Goal: Task Accomplishment & Management: Use online tool/utility

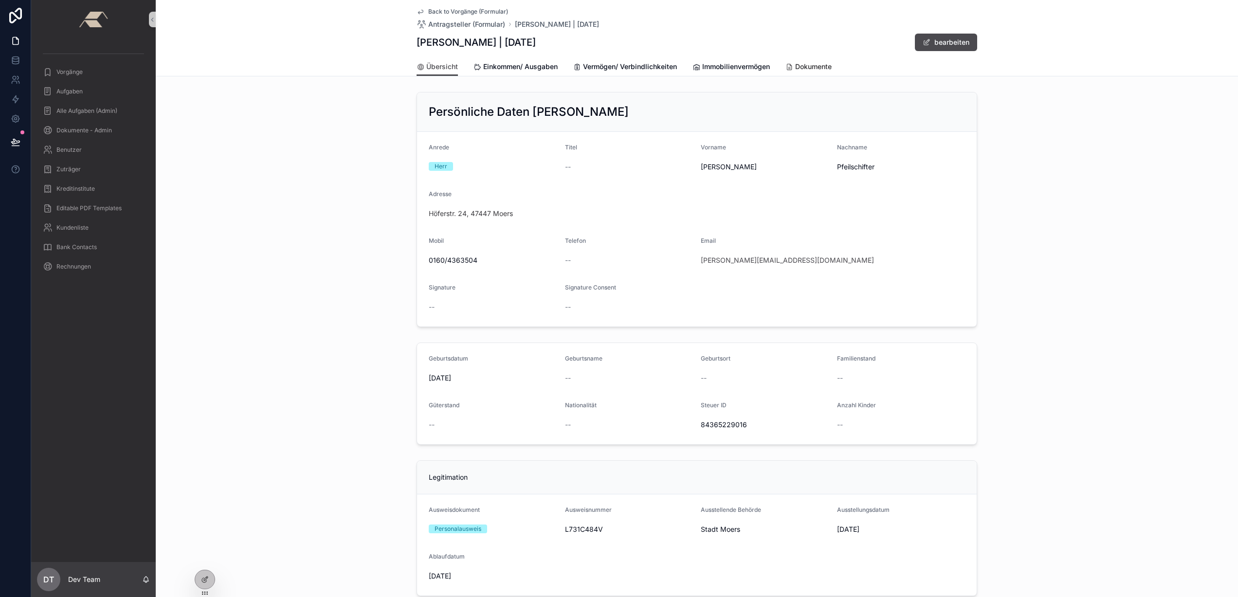
click at [825, 66] on span "Dokumente" at bounding box center [813, 67] width 37 height 10
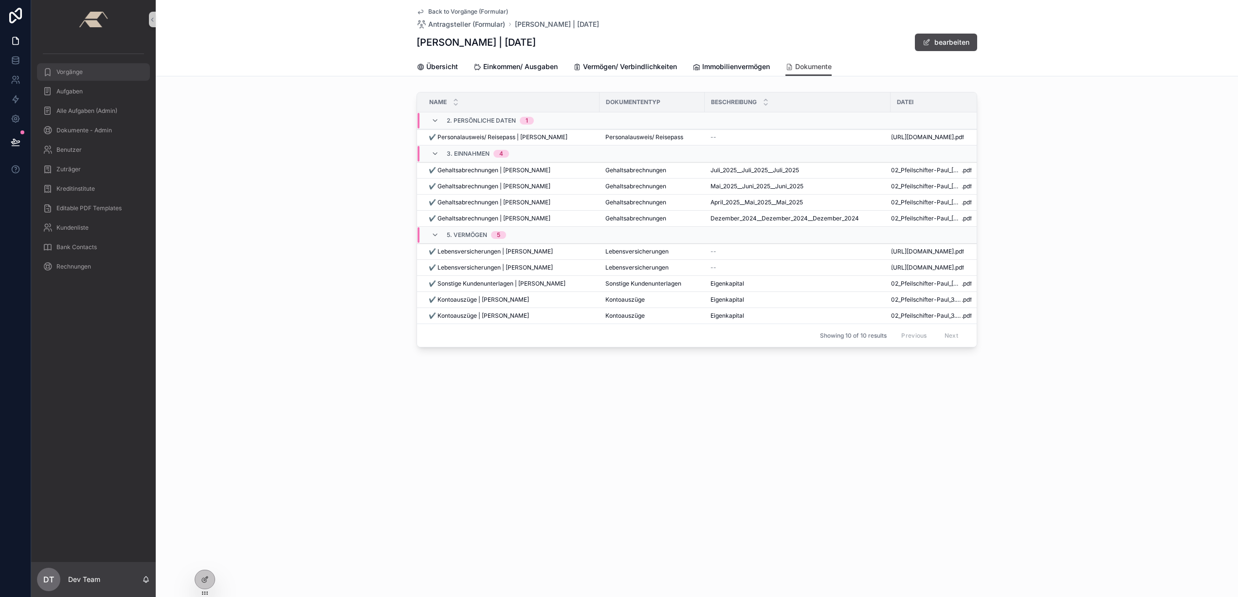
click at [82, 77] on div "Vorgänge" at bounding box center [93, 72] width 101 height 16
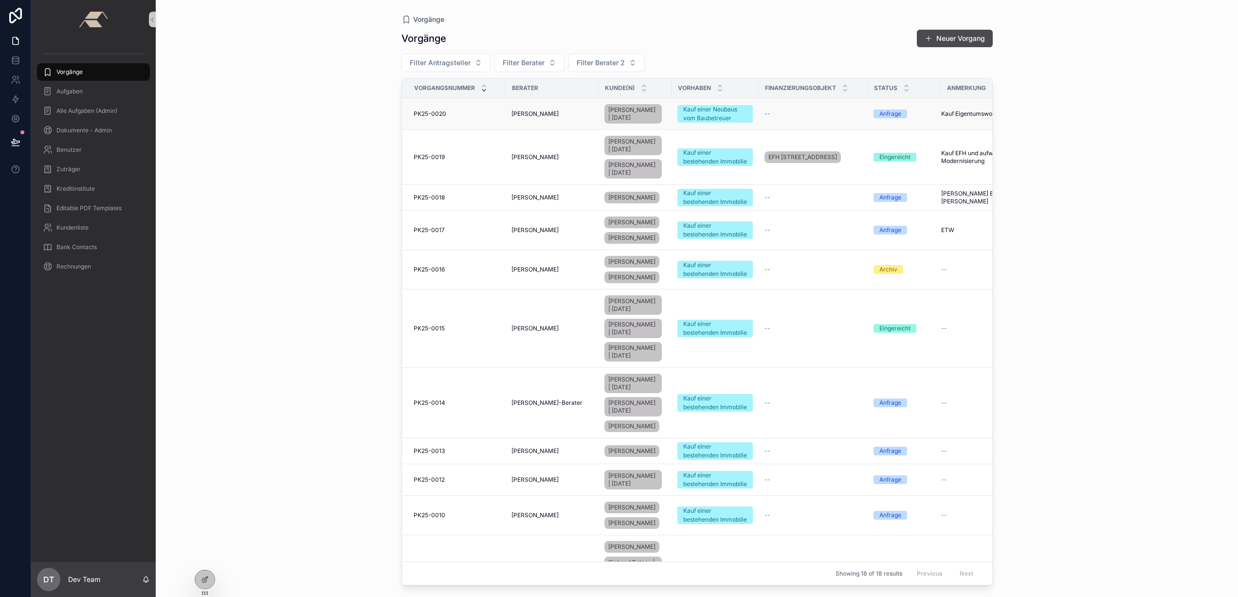
click at [481, 115] on div "PK25-0020 PK25-0020" at bounding box center [457, 114] width 86 height 8
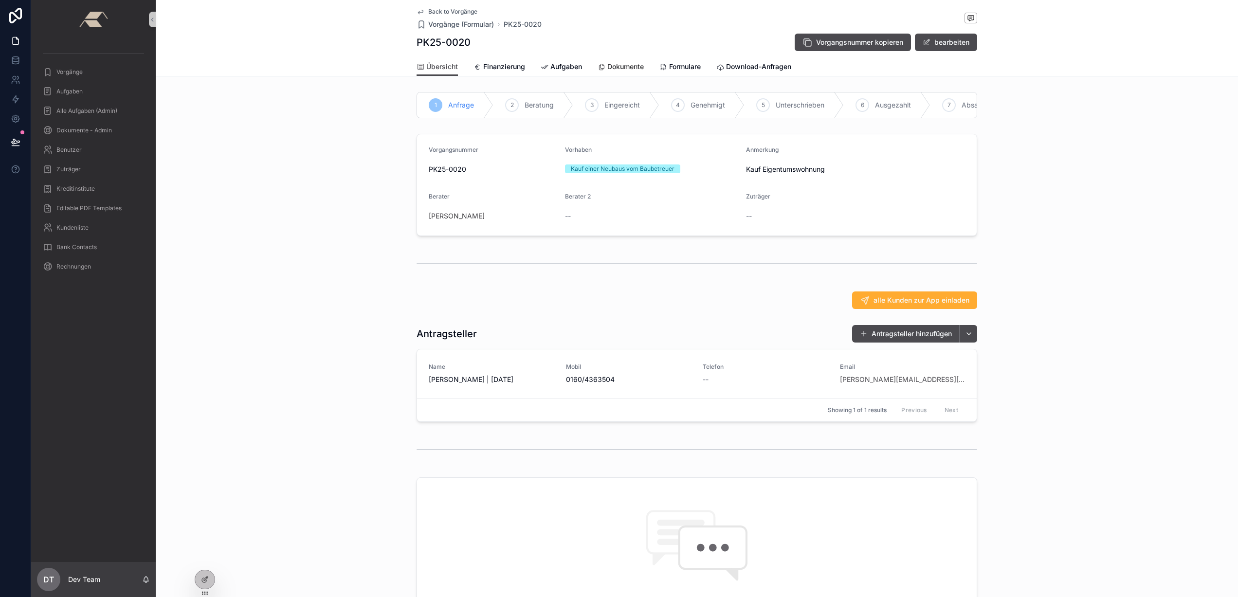
click at [616, 73] on link "Dokumente" at bounding box center [621, 67] width 46 height 19
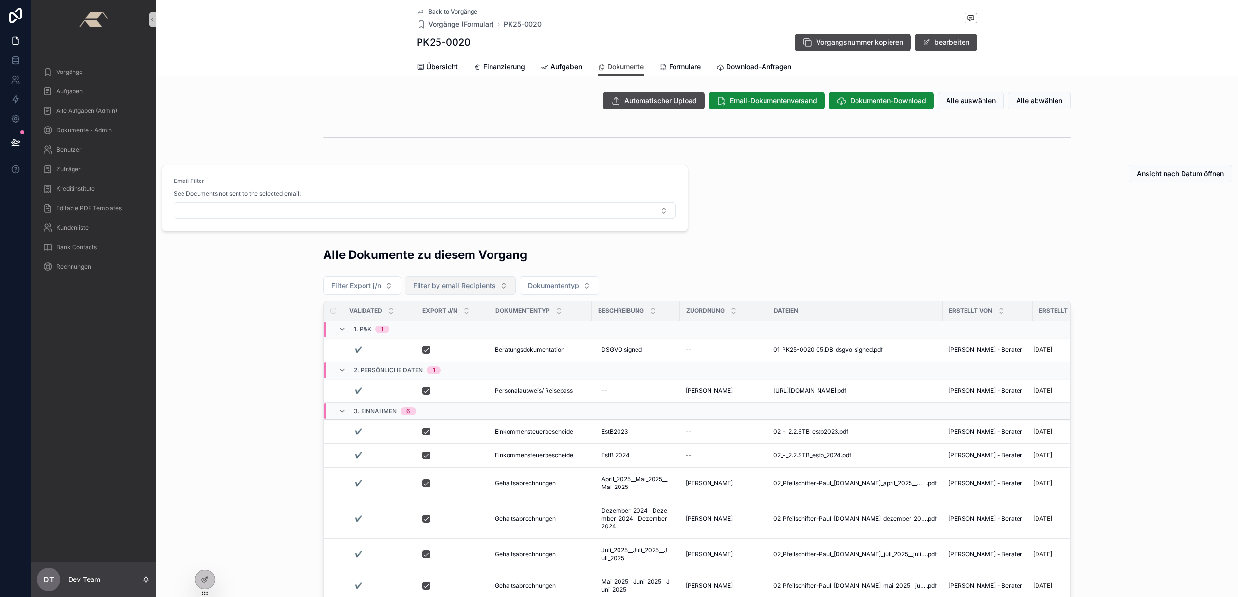
click at [503, 292] on button "Filter by email Recipients" at bounding box center [460, 285] width 111 height 18
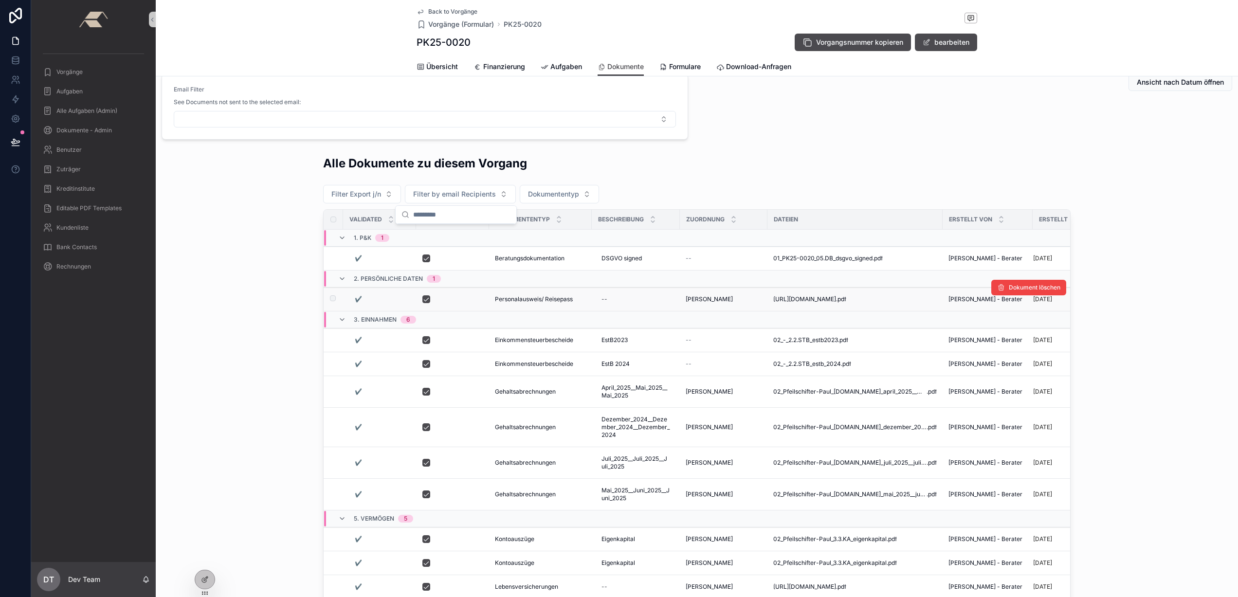
scroll to position [21, 0]
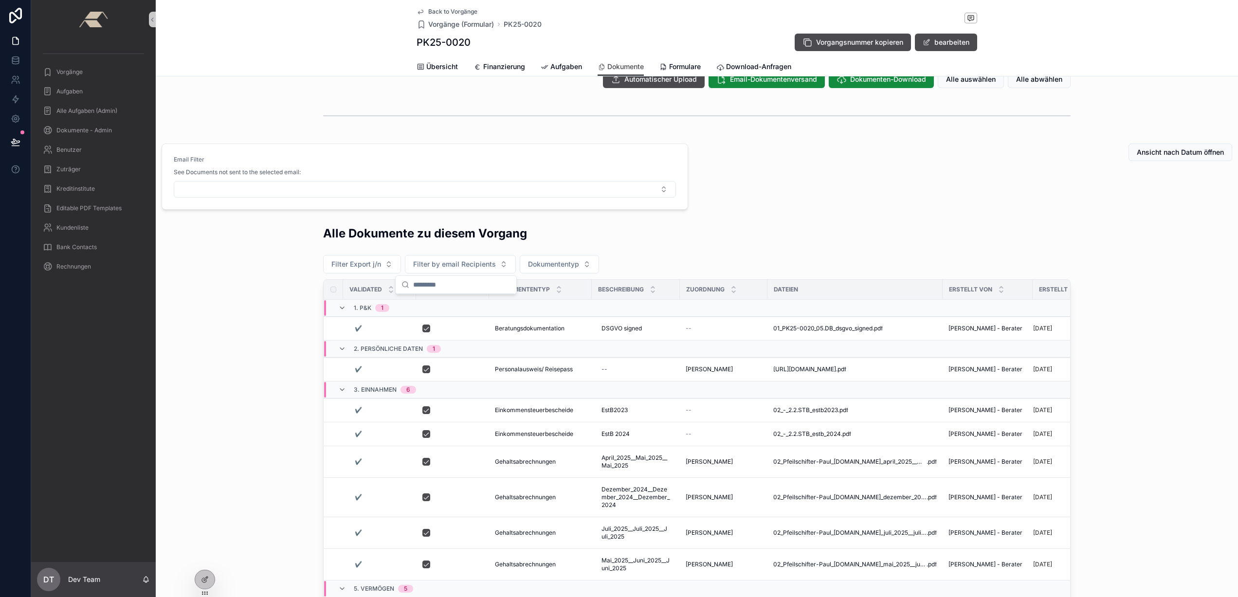
click at [257, 214] on div "Automatischer Upload Email-Dokumentenversand Dokumenten-Download Alle auswählen…" at bounding box center [697, 399] width 1083 height 665
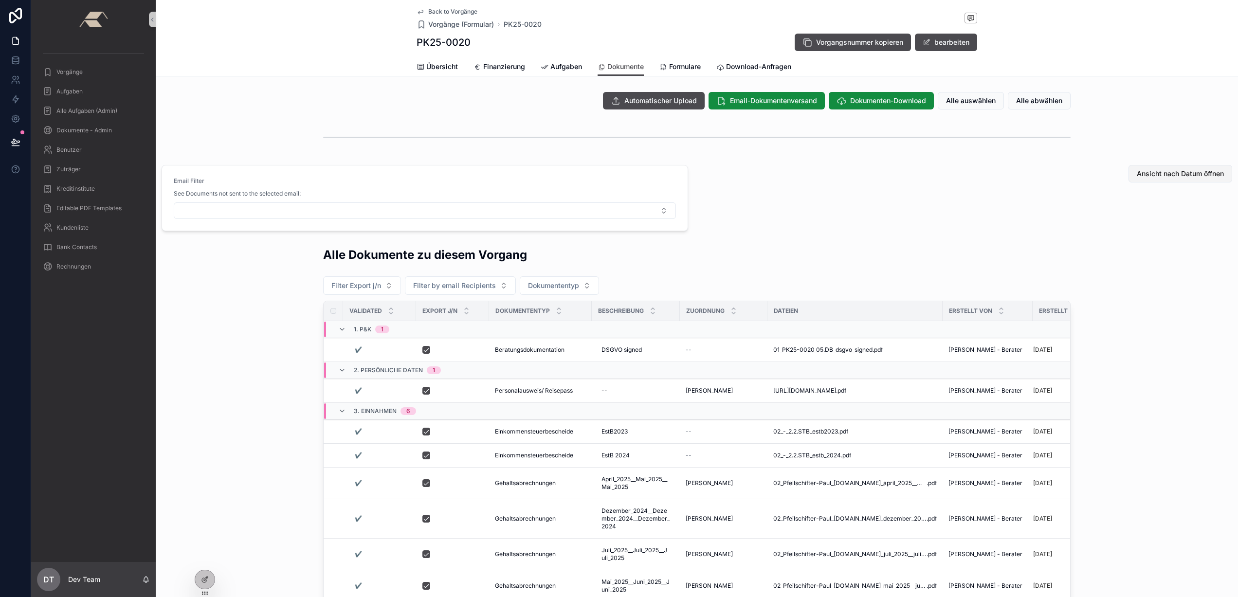
click at [1160, 170] on span "Ansicht nach Datum öffnen" at bounding box center [1180, 174] width 87 height 10
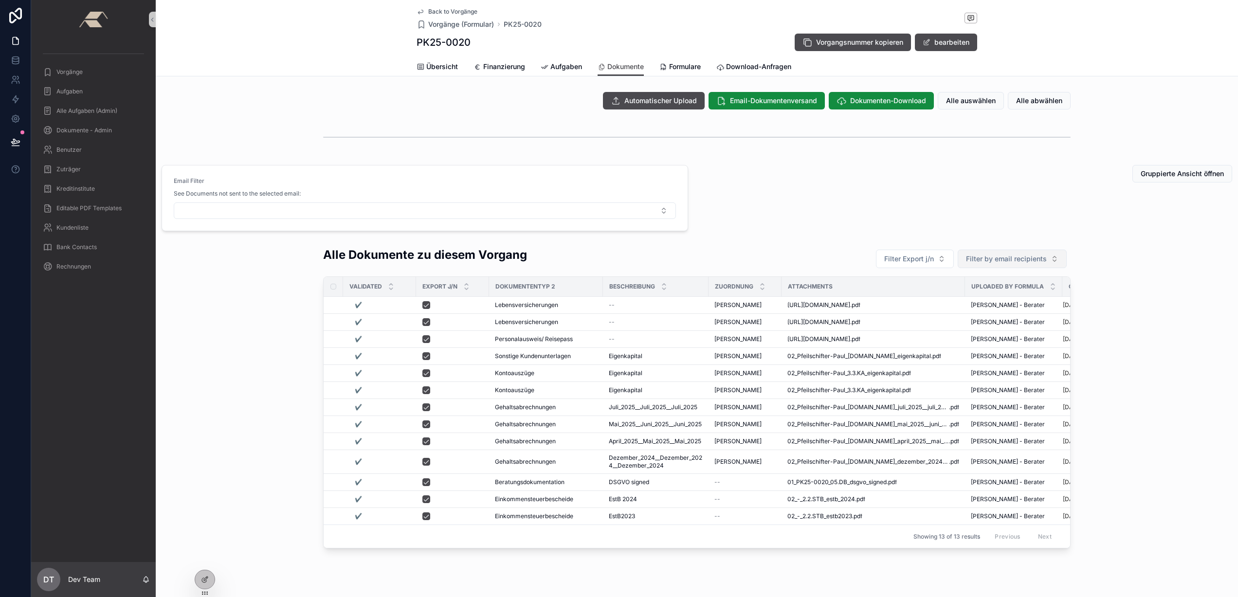
click at [1010, 260] on span "Filter by email recipients" at bounding box center [1006, 259] width 81 height 10
click at [968, 227] on div "Gruppierte Ansicht öffnen" at bounding box center [969, 198] width 538 height 74
click at [205, 579] on icon at bounding box center [205, 580] width 8 height 8
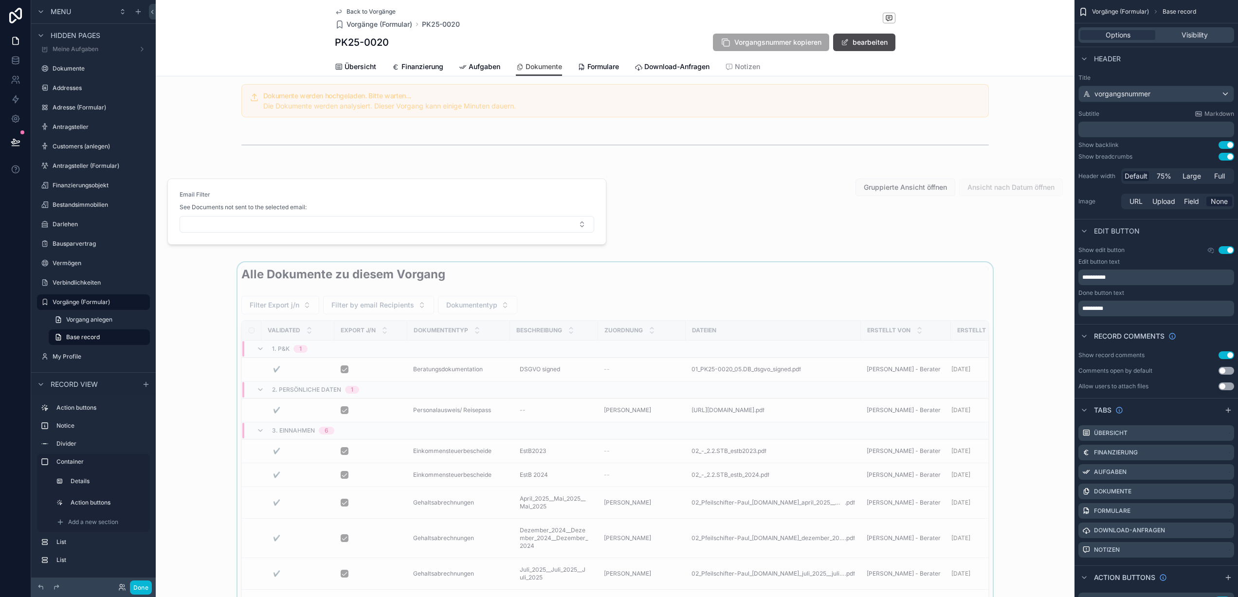
scroll to position [4, 0]
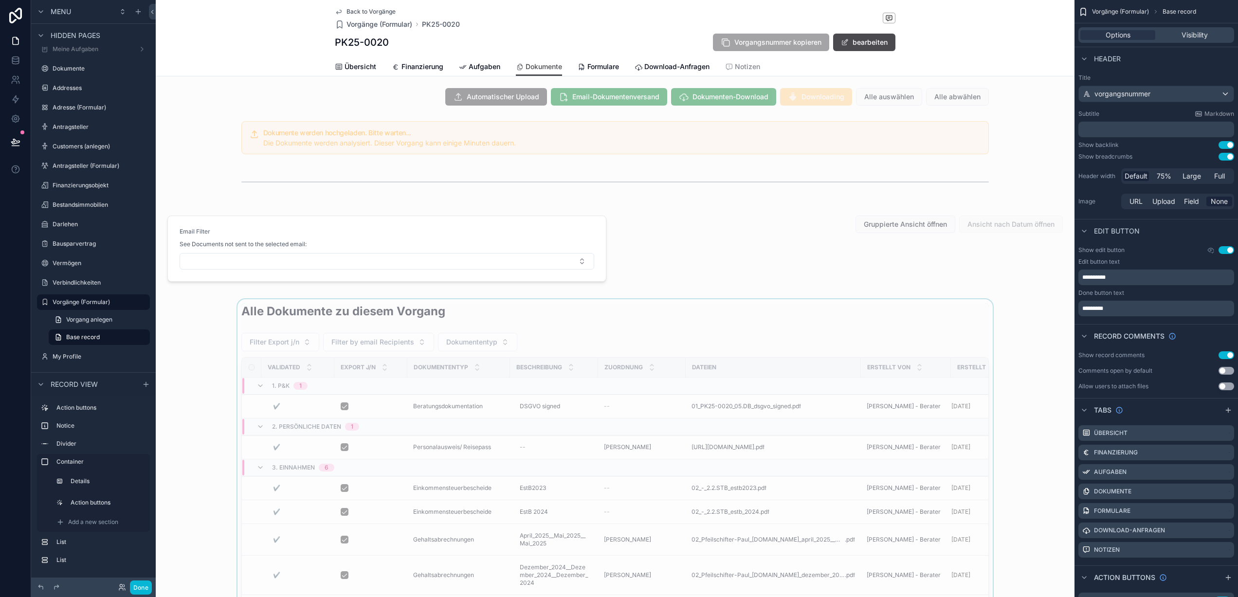
click at [641, 343] on div "scrollable content" at bounding box center [615, 554] width 919 height 511
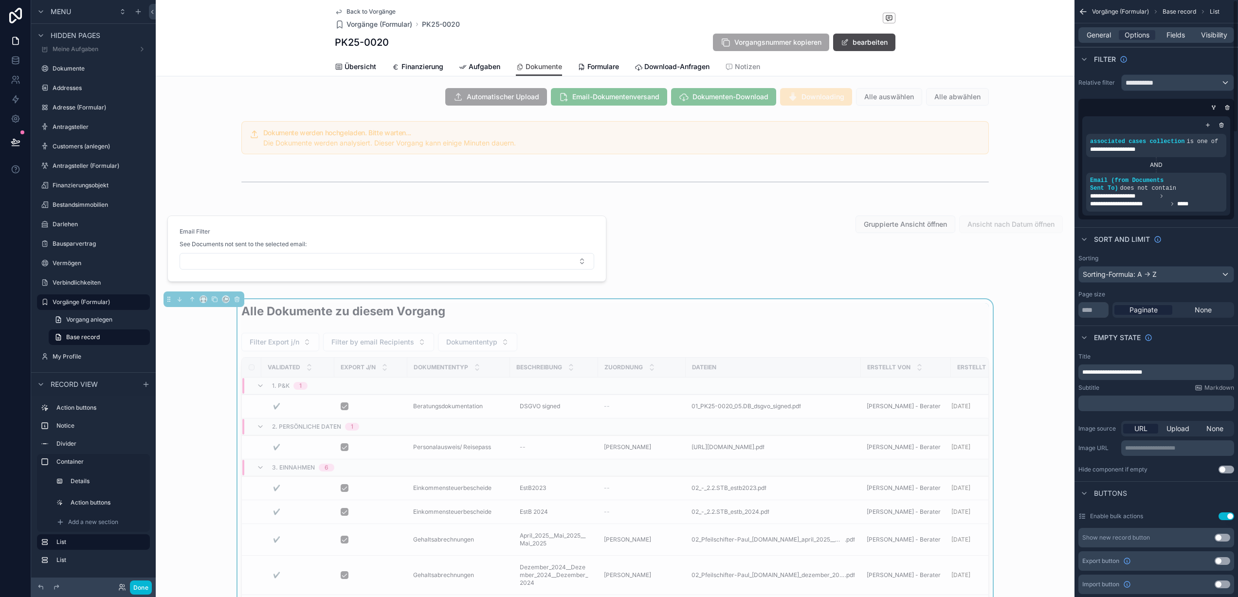
scroll to position [16, 0]
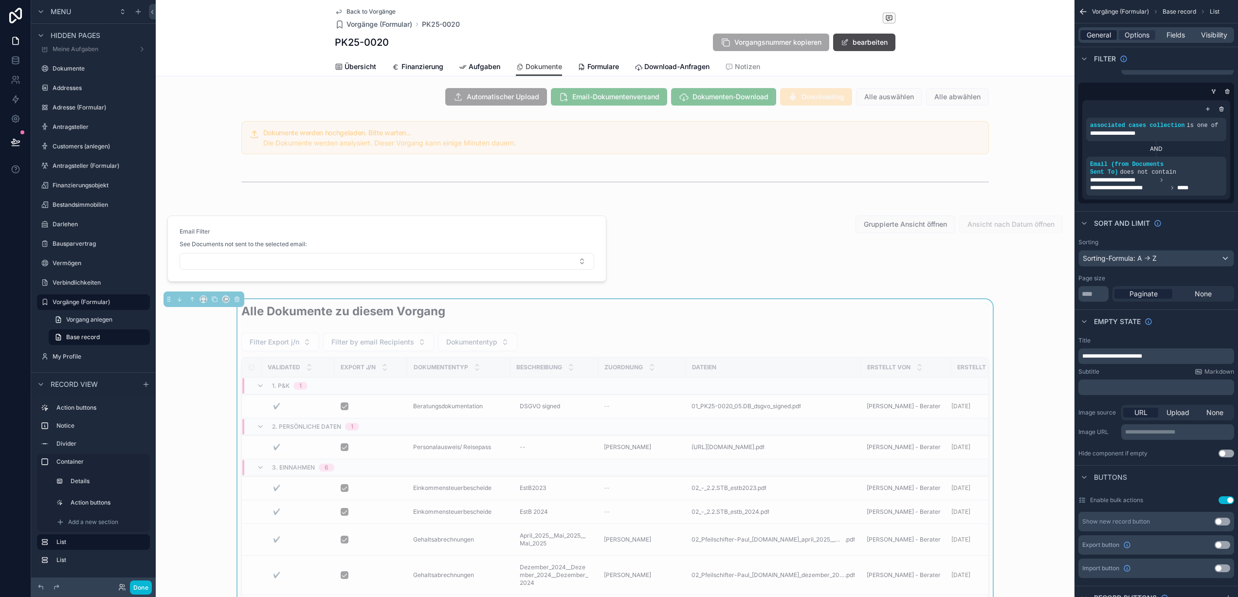
click at [1106, 39] on span "General" at bounding box center [1099, 35] width 24 height 10
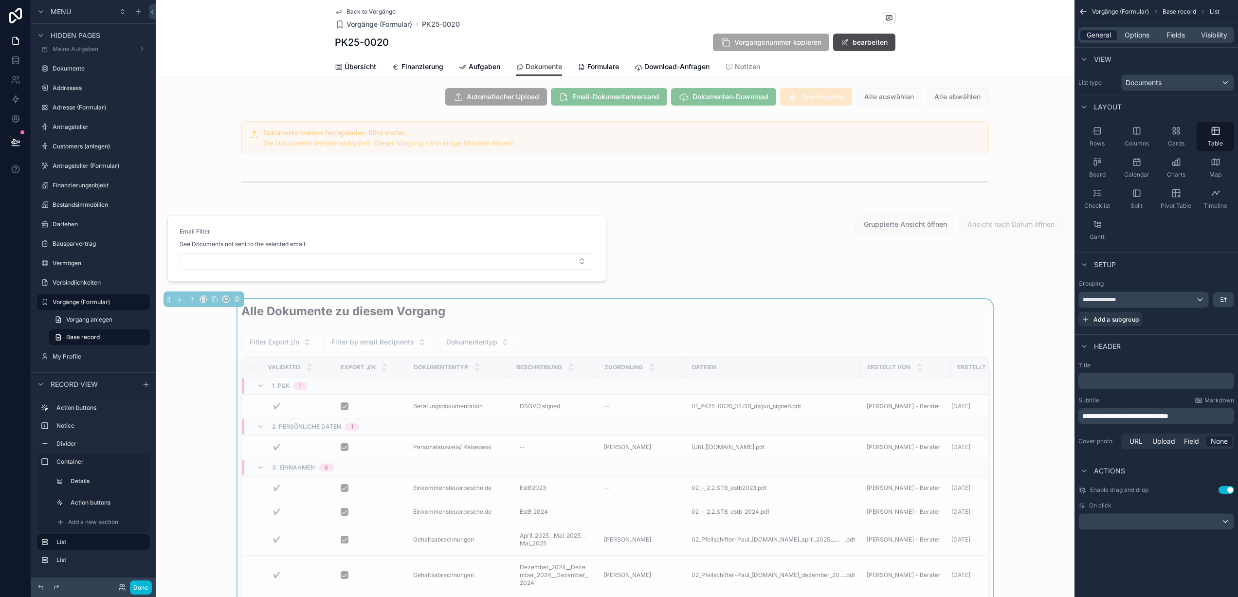
scroll to position [0, 0]
click at [1130, 40] on div "General Options Fields Visibility" at bounding box center [1157, 35] width 156 height 16
click at [1131, 38] on span "Options" at bounding box center [1137, 35] width 25 height 10
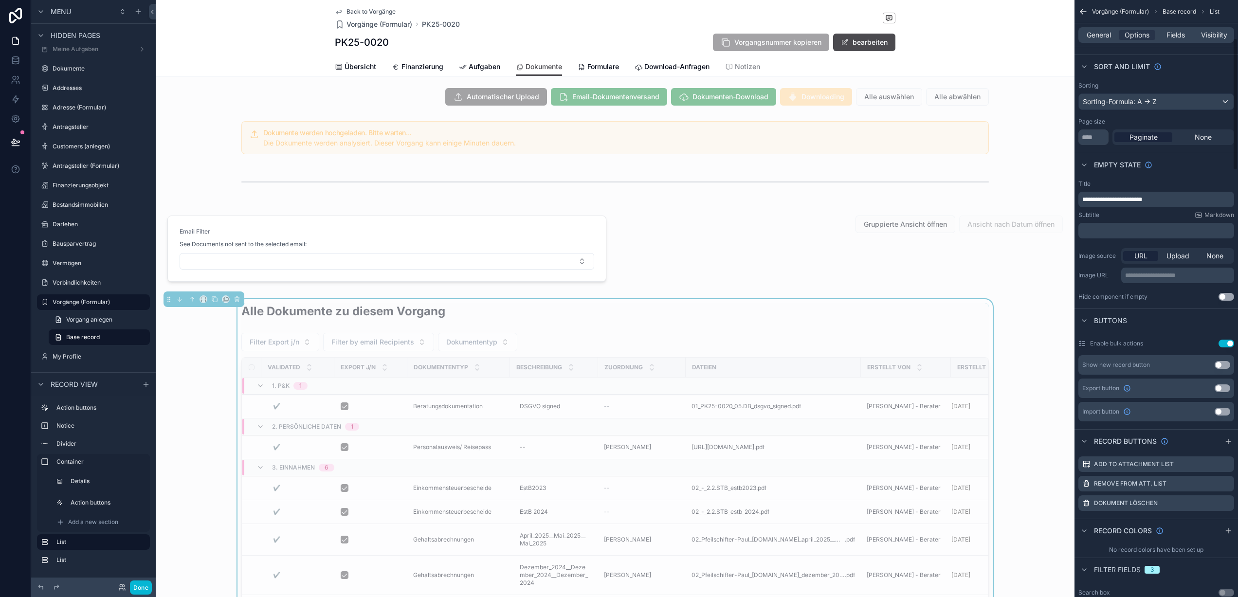
scroll to position [173, 0]
click at [1176, 37] on span "Fields" at bounding box center [1176, 35] width 18 height 10
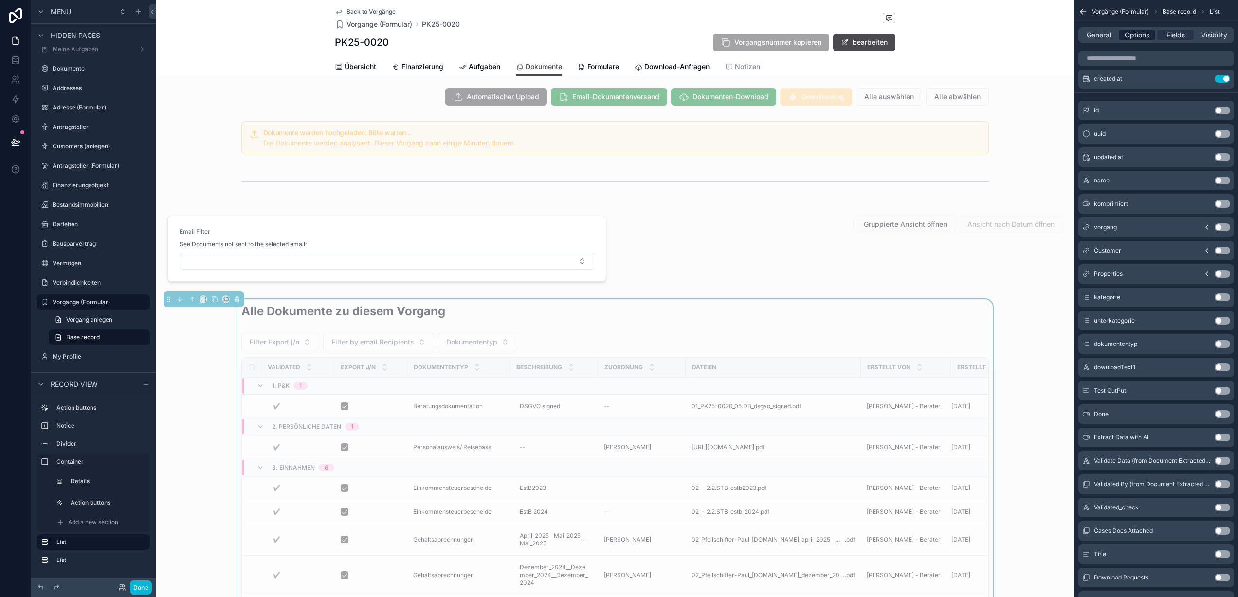
click at [1145, 36] on span "Options" at bounding box center [1137, 35] width 25 height 10
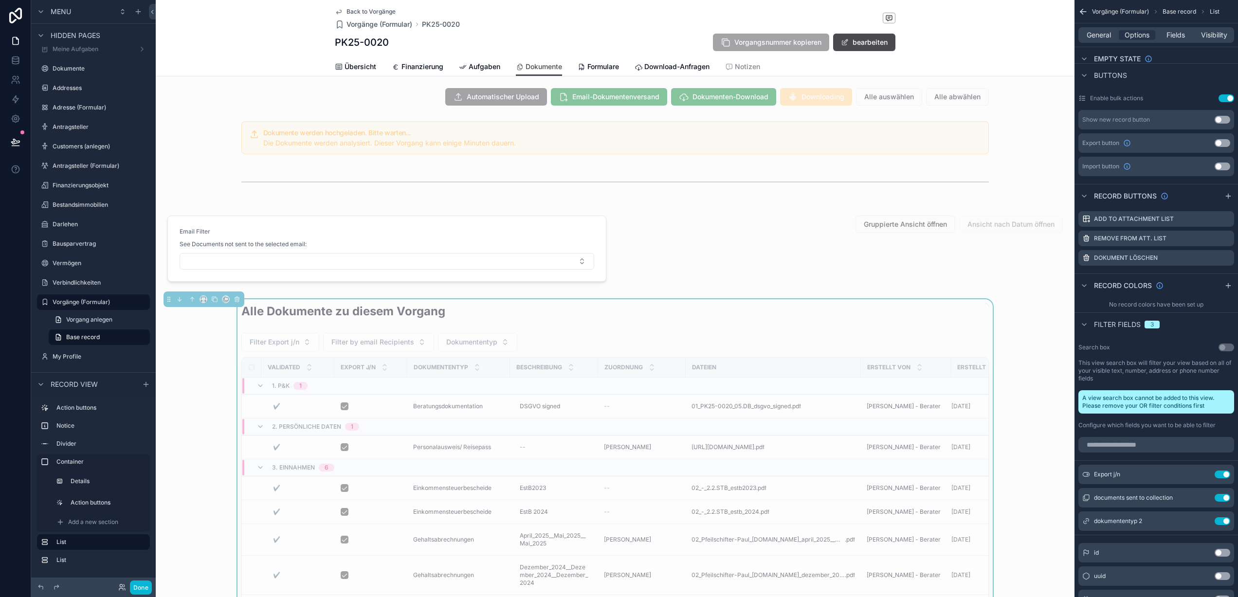
scroll to position [426, 0]
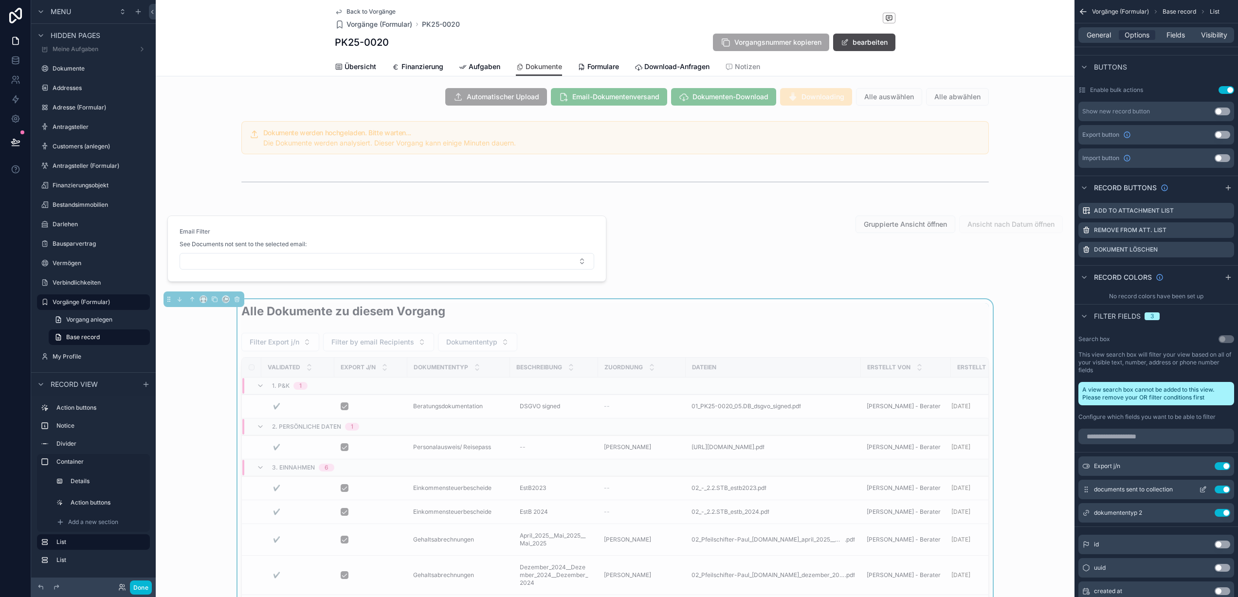
click at [1204, 491] on icon "scrollable content" at bounding box center [1203, 490] width 8 height 8
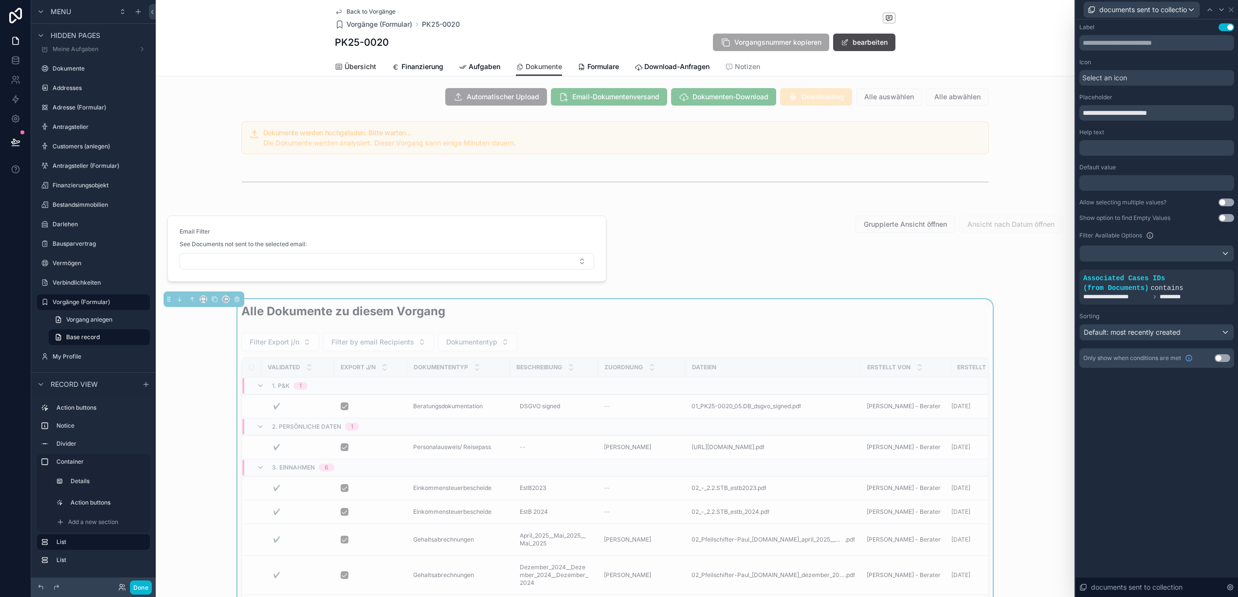
click at [359, 64] on span "Übersicht" at bounding box center [361, 67] width 32 height 10
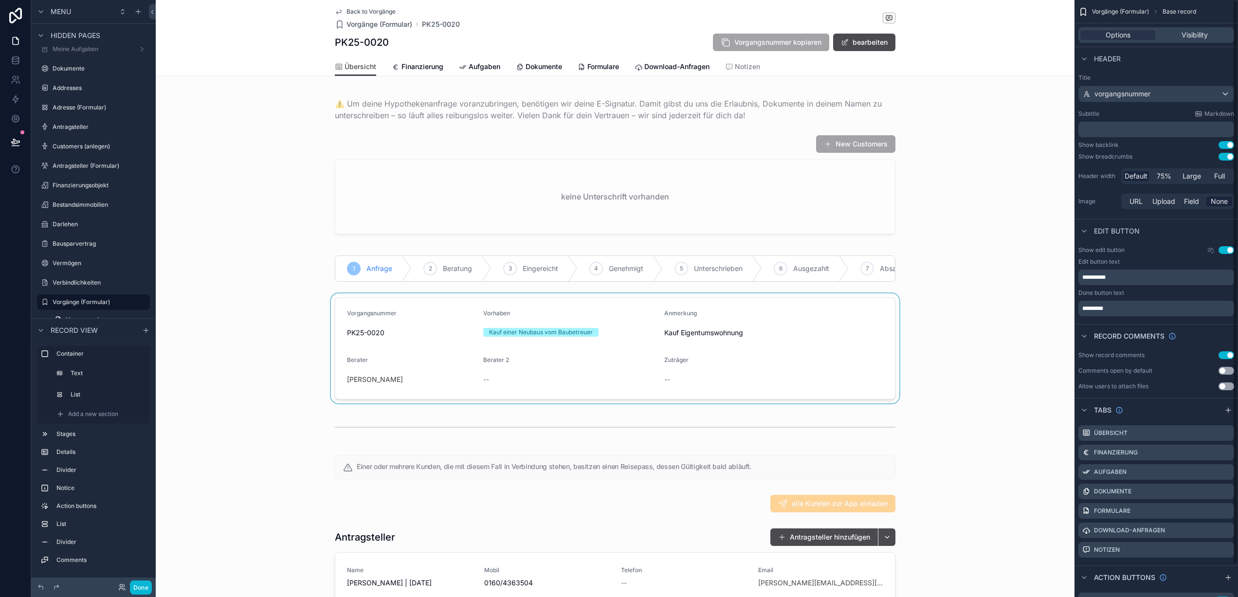
click at [537, 324] on div "scrollable content" at bounding box center [615, 349] width 919 height 110
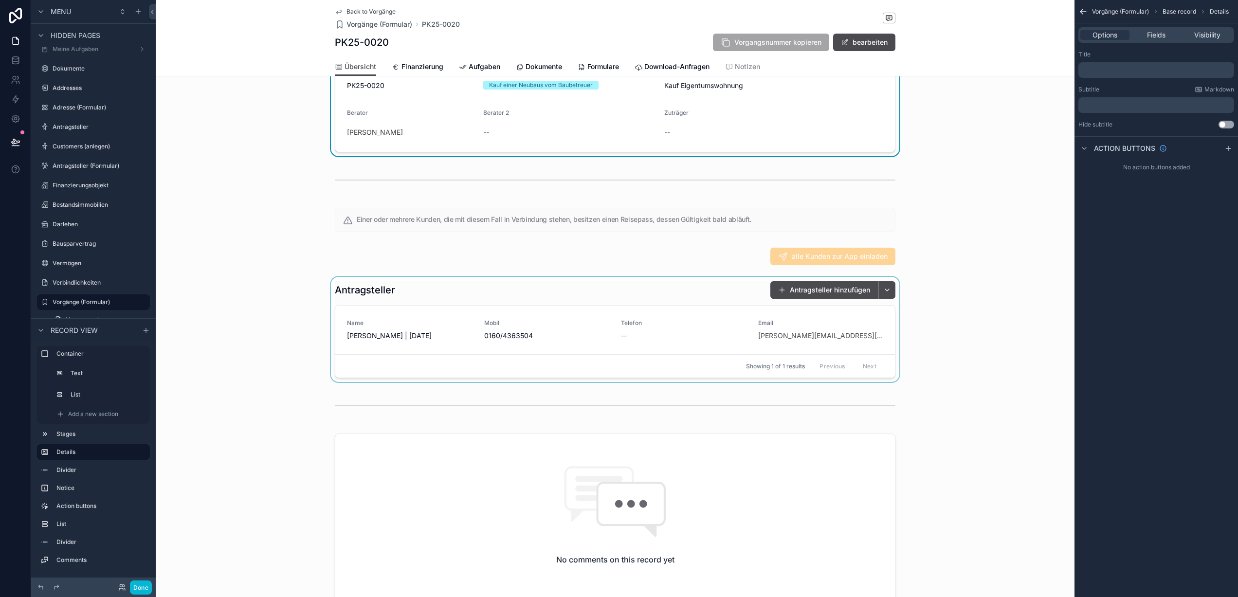
scroll to position [321, 0]
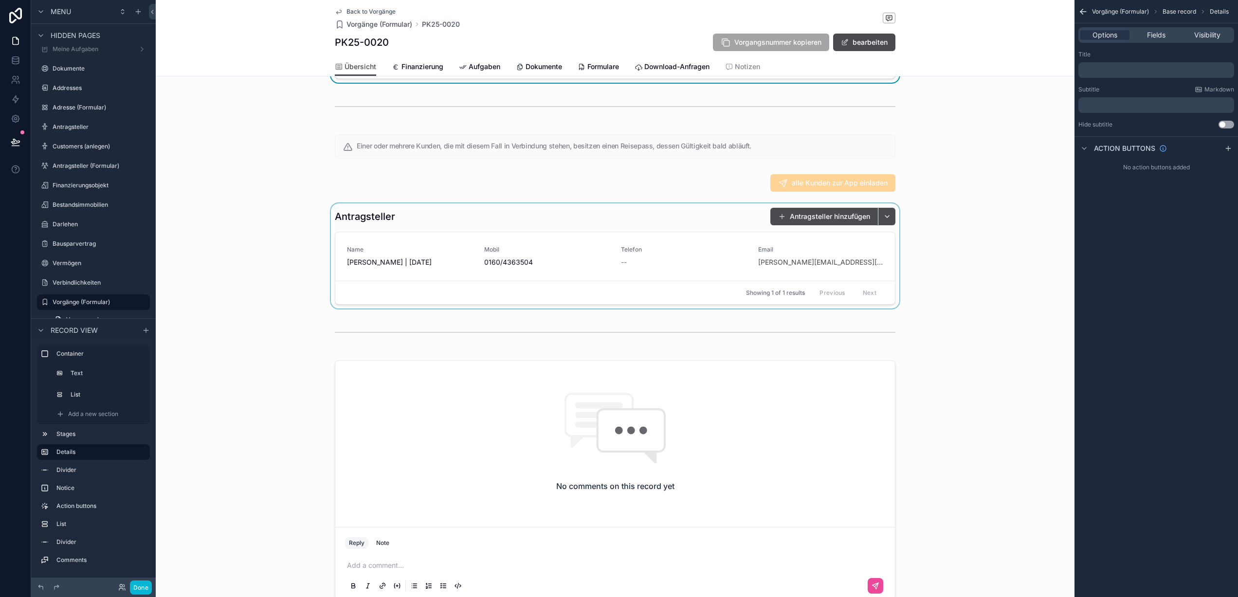
click at [400, 271] on div "scrollable content" at bounding box center [615, 255] width 919 height 105
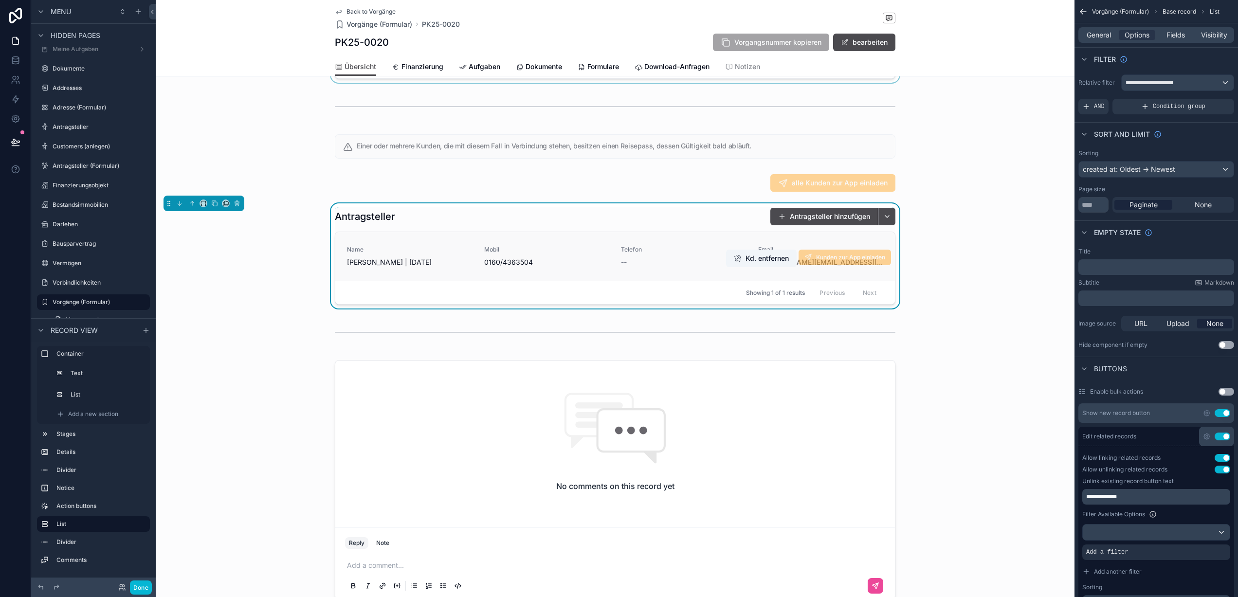
click at [437, 267] on span "[PERSON_NAME] | [DATE]" at bounding box center [410, 262] width 126 height 10
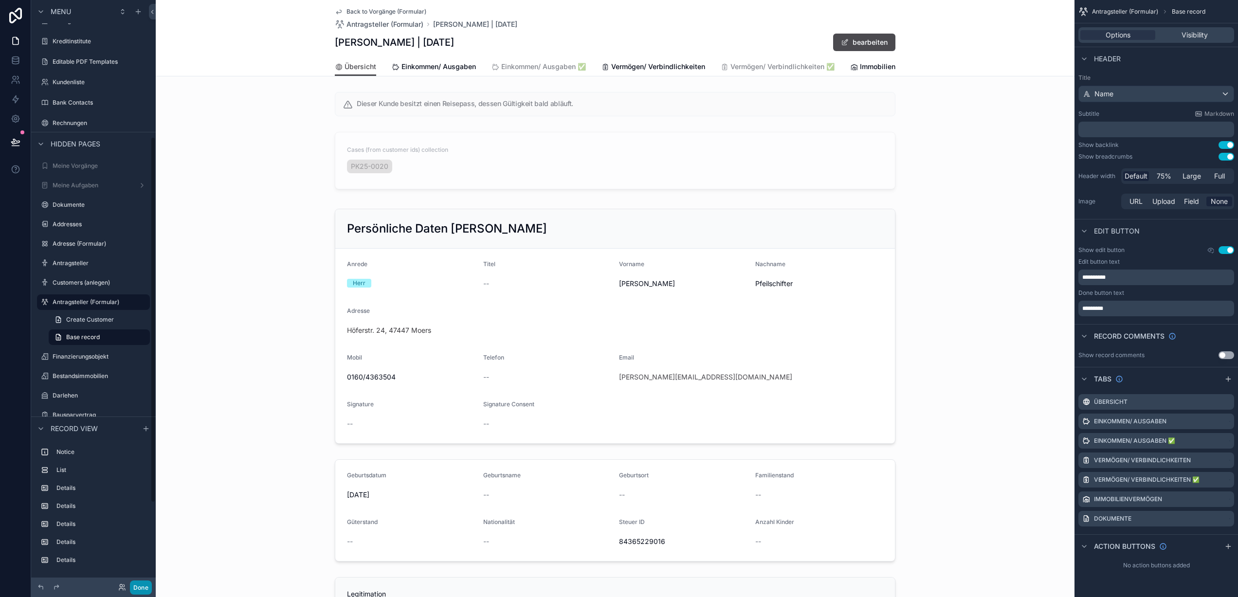
click at [146, 584] on button "Done" at bounding box center [141, 588] width 22 height 14
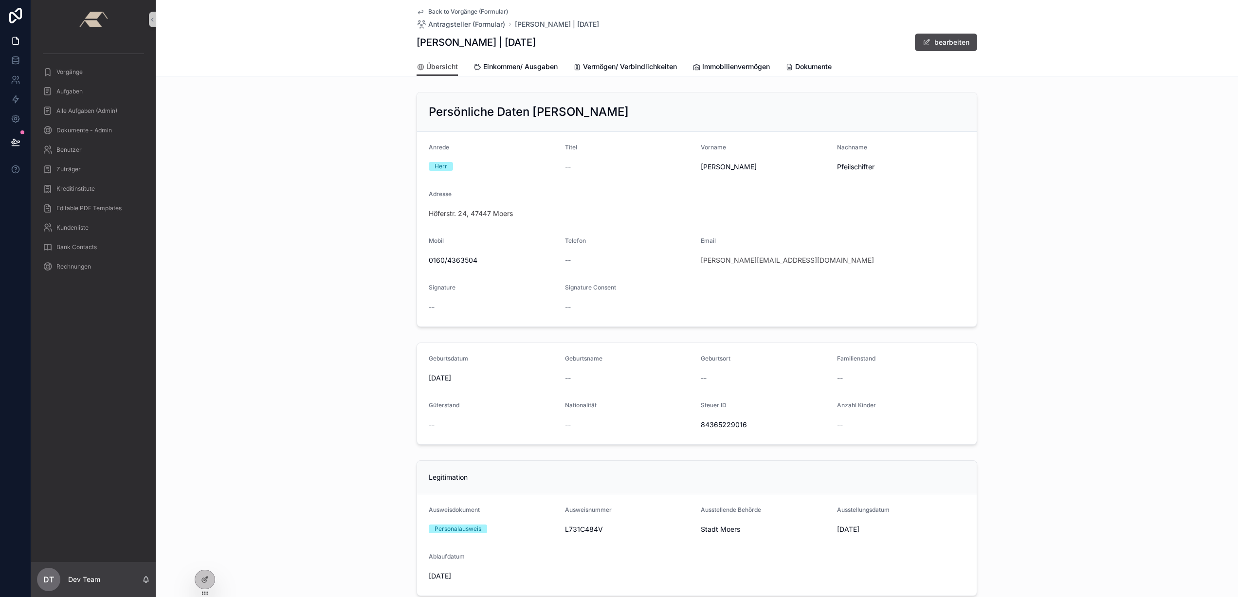
scroll to position [10, 0]
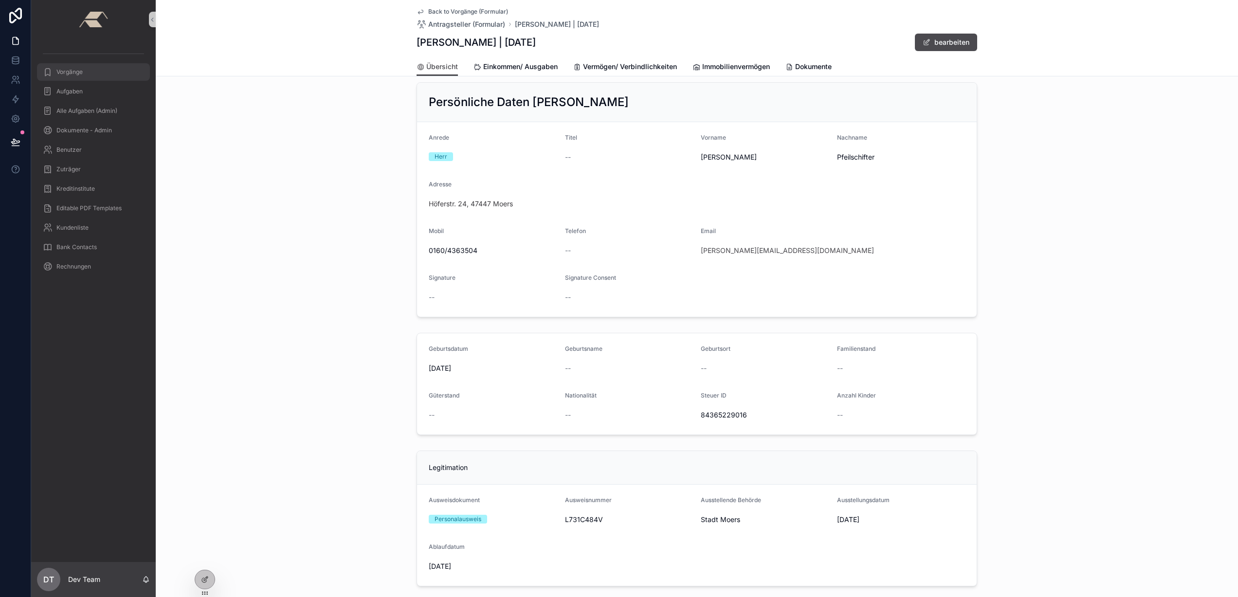
drag, startPoint x: 79, startPoint y: 74, endPoint x: 307, endPoint y: 121, distance: 232.5
click at [79, 74] on span "Vorgänge" at bounding box center [69, 72] width 26 height 8
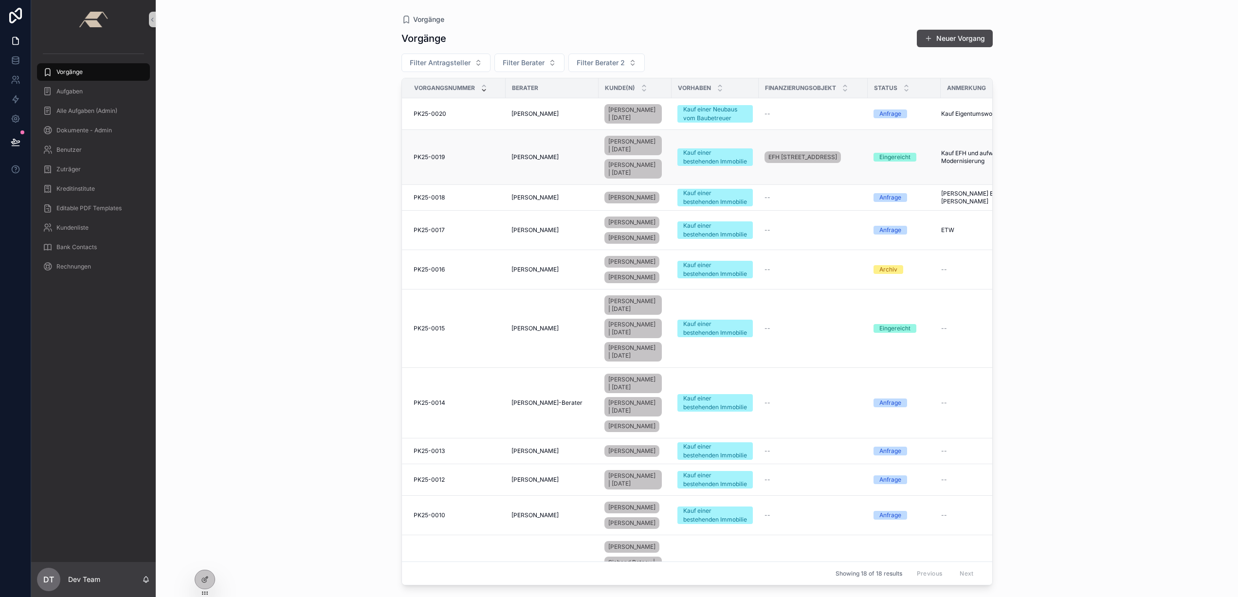
click at [527, 161] on span "[PERSON_NAME]" at bounding box center [535, 157] width 47 height 8
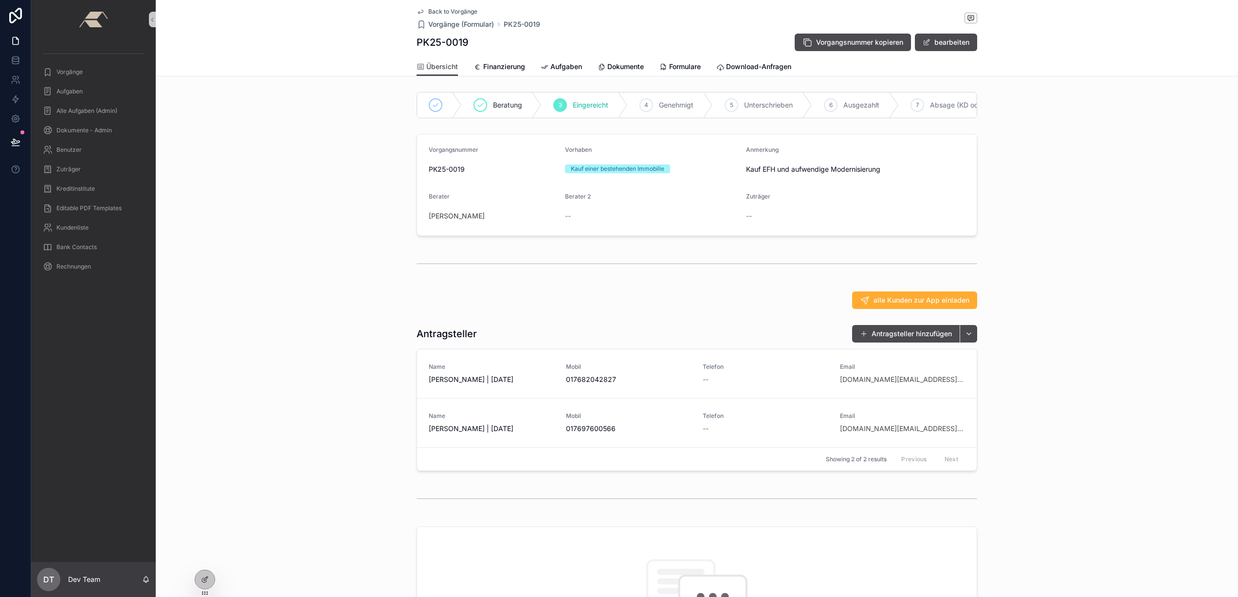
click at [631, 370] on span "Mobil" at bounding box center [629, 367] width 126 height 8
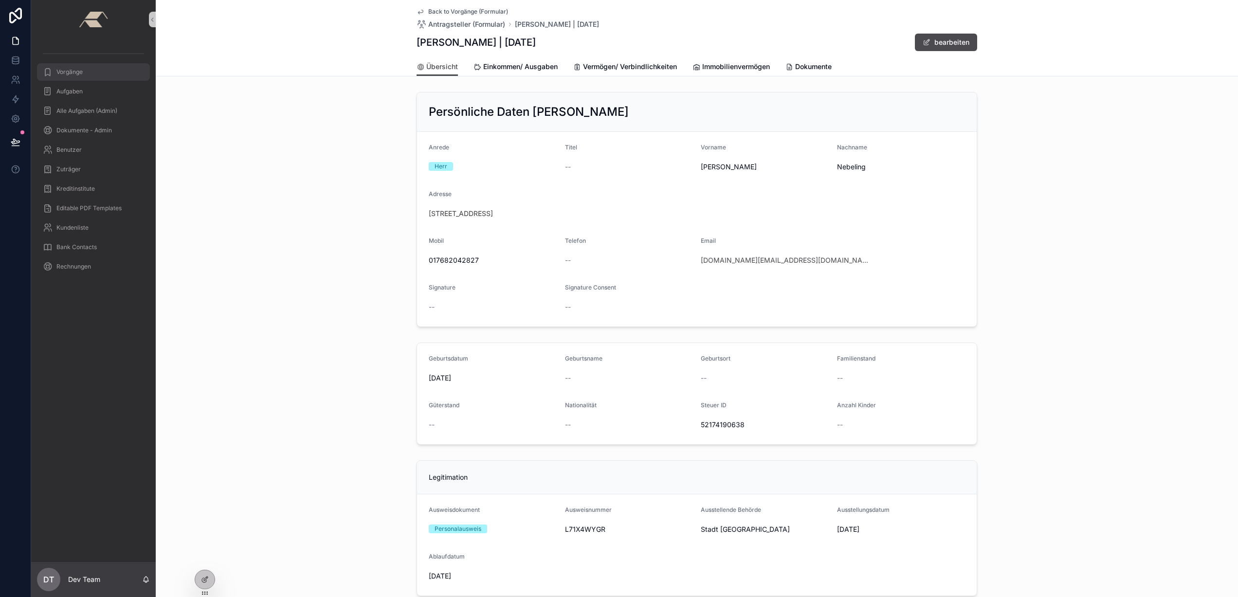
click at [80, 74] on span "Vorgänge" at bounding box center [69, 72] width 26 height 8
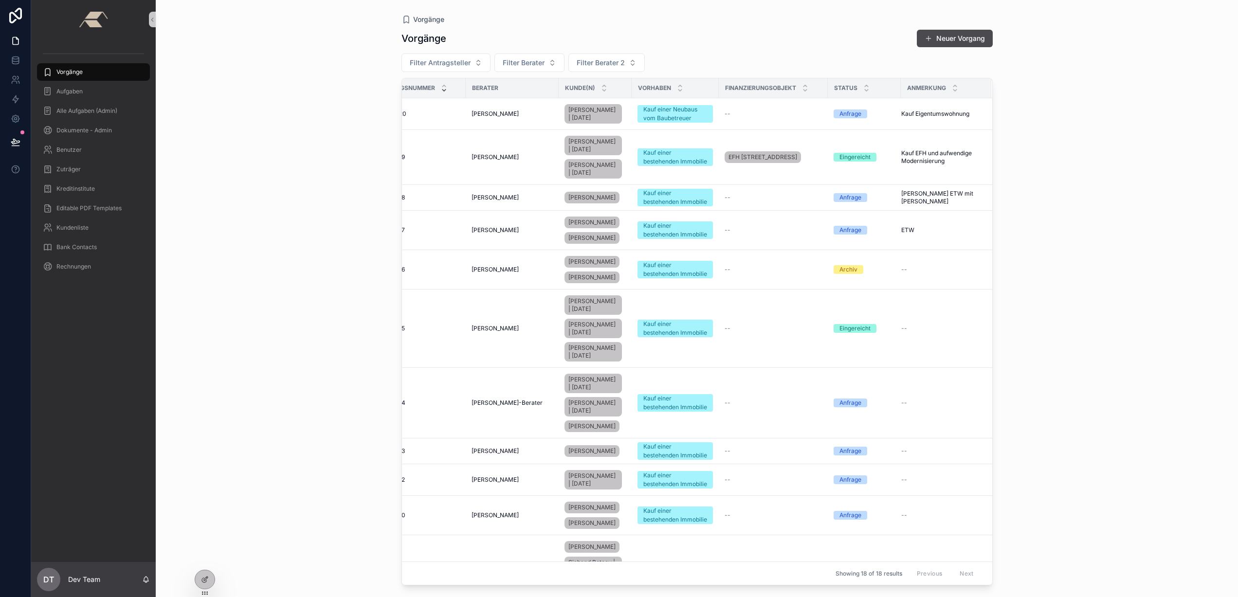
scroll to position [457, 41]
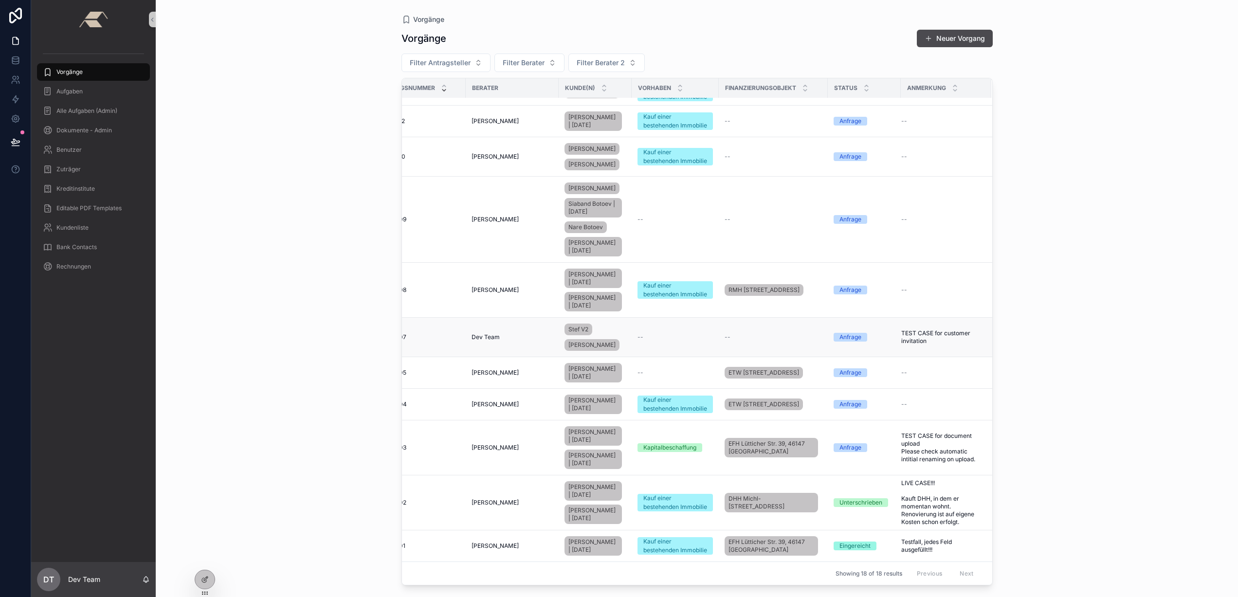
click at [533, 333] on div "Dev Team" at bounding box center [512, 337] width 81 height 8
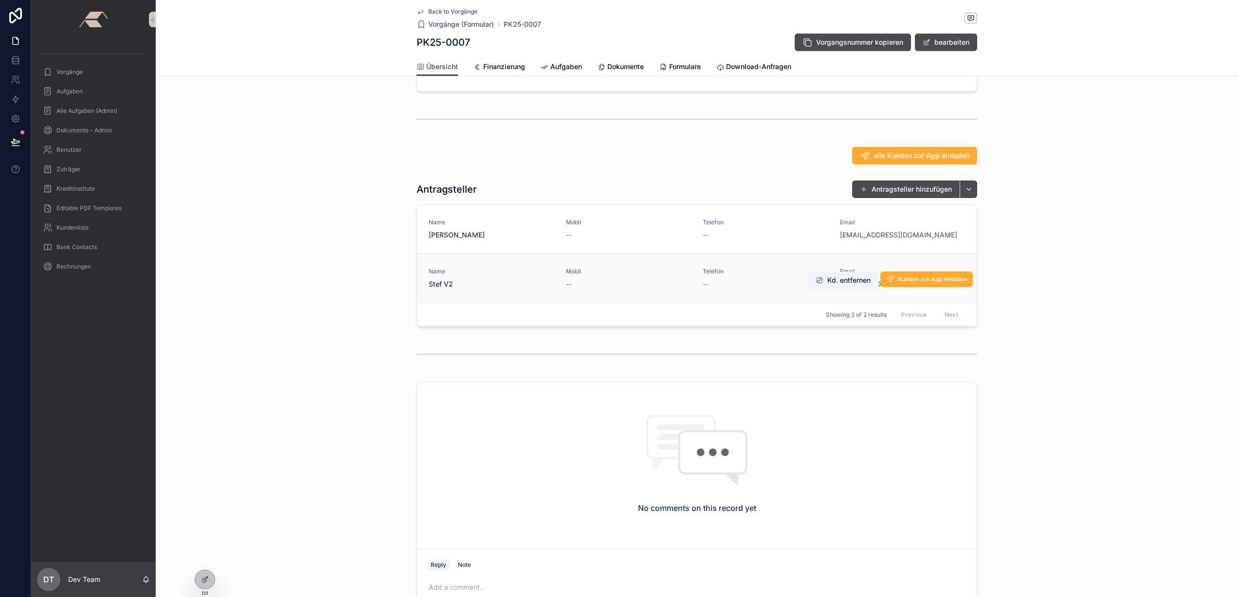
scroll to position [165, 0]
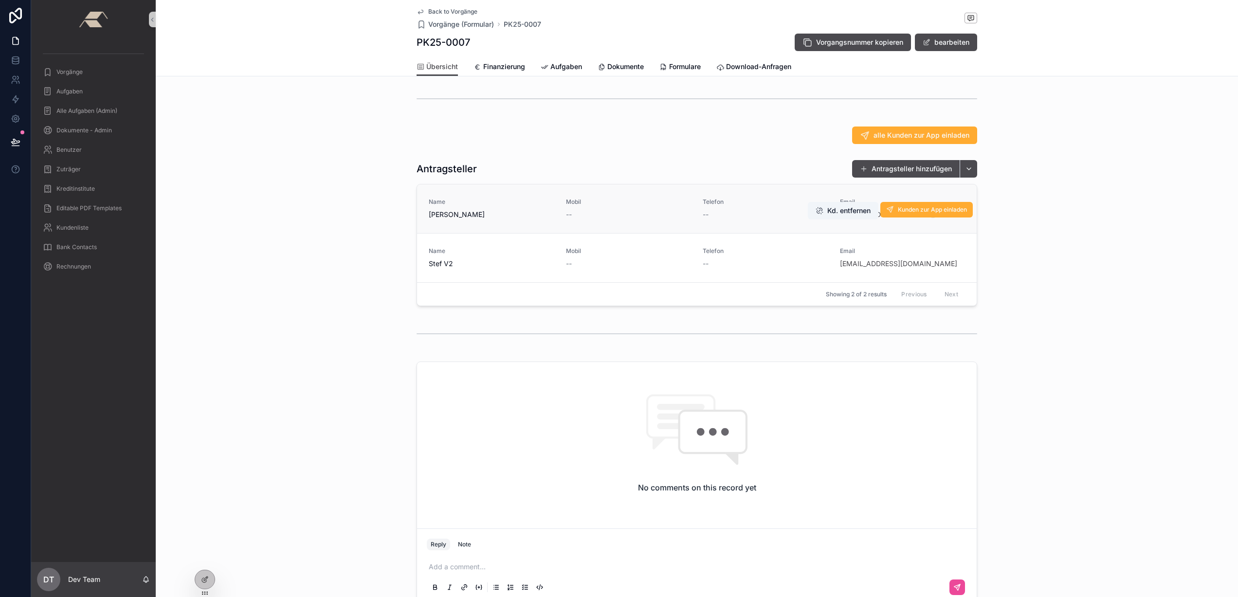
click at [499, 218] on span "[PERSON_NAME]" at bounding box center [492, 215] width 126 height 10
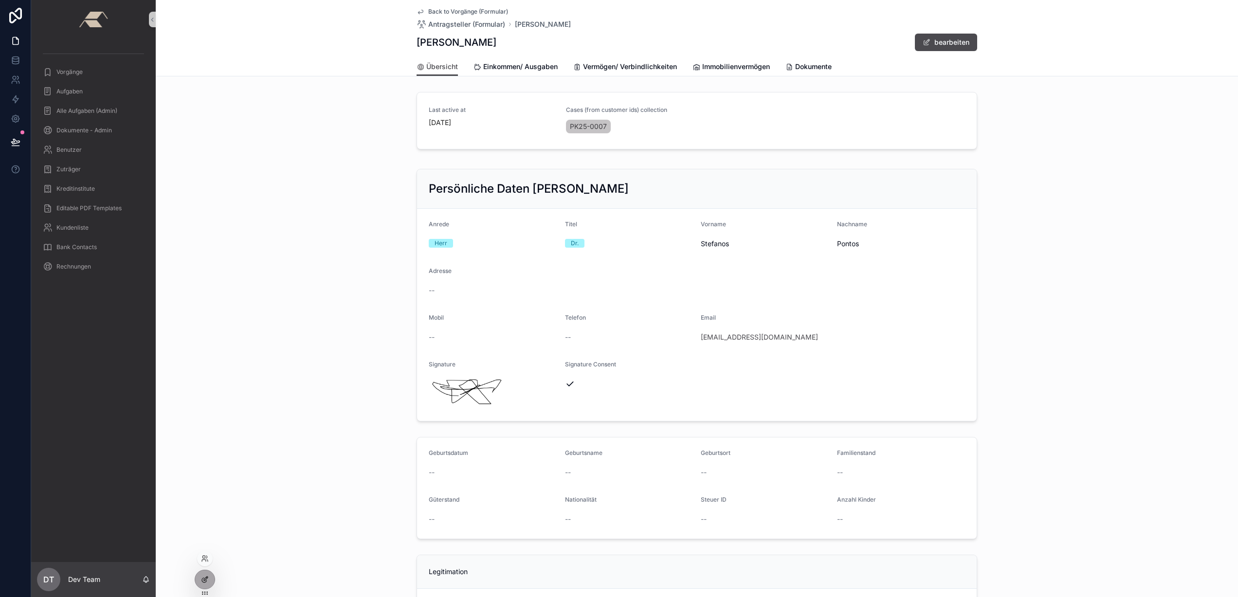
click at [206, 580] on icon at bounding box center [205, 580] width 8 height 8
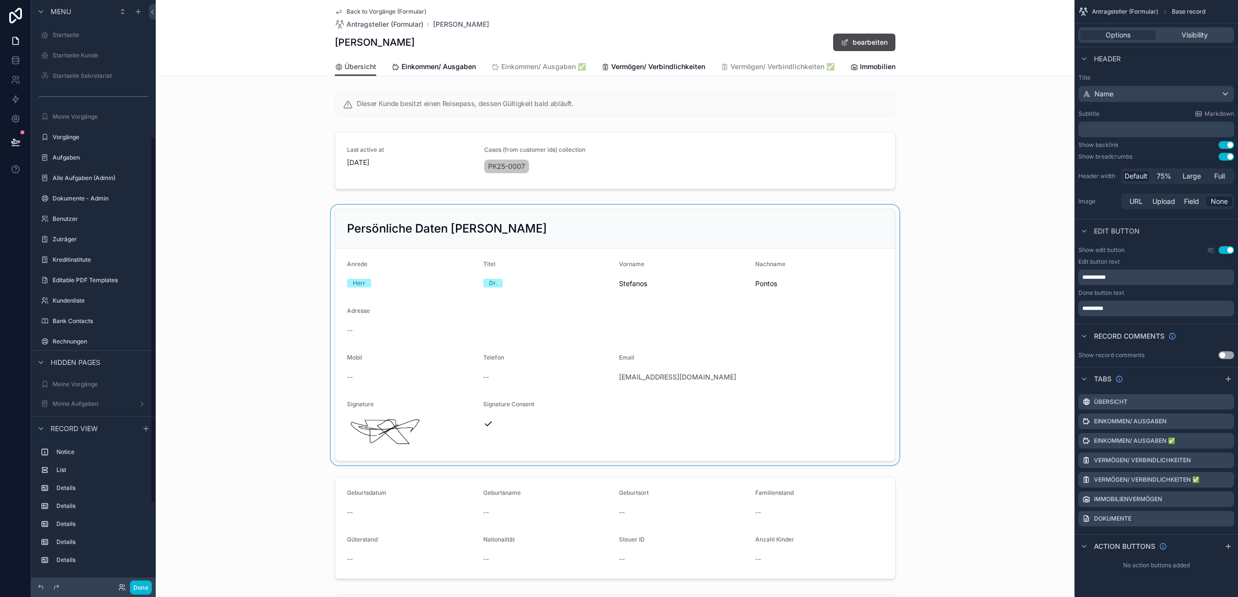
scroll to position [219, 0]
click at [772, 367] on div "scrollable content" at bounding box center [615, 335] width 919 height 260
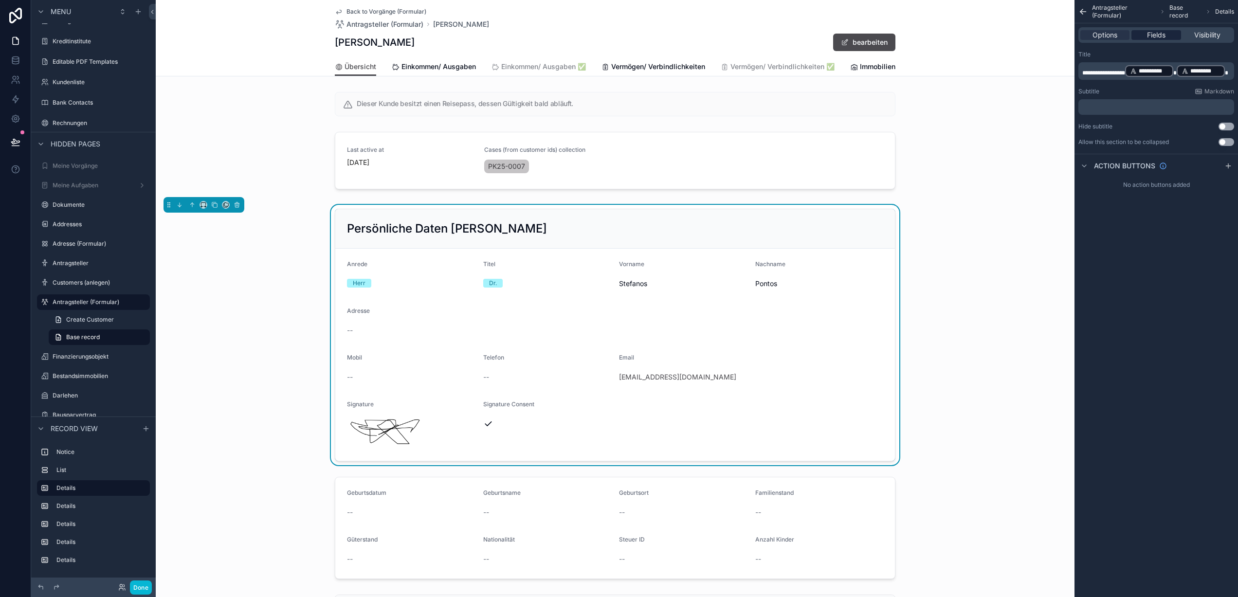
click at [1165, 32] on span "Fields" at bounding box center [1156, 35] width 18 height 10
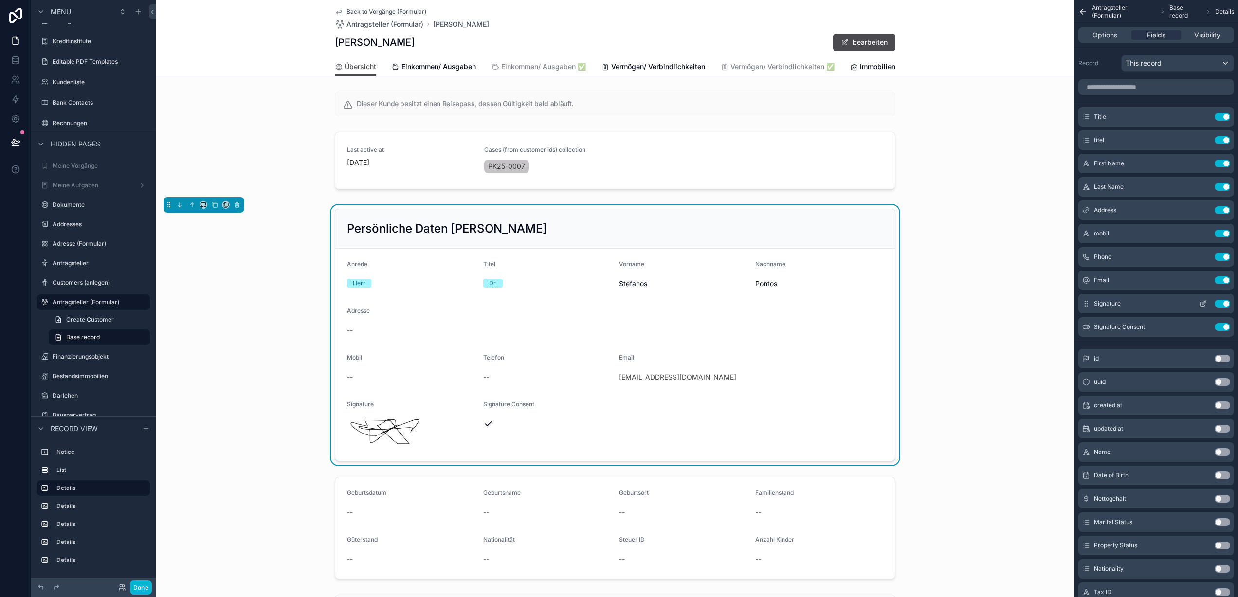
click at [1203, 304] on icon "scrollable content" at bounding box center [1204, 303] width 4 height 4
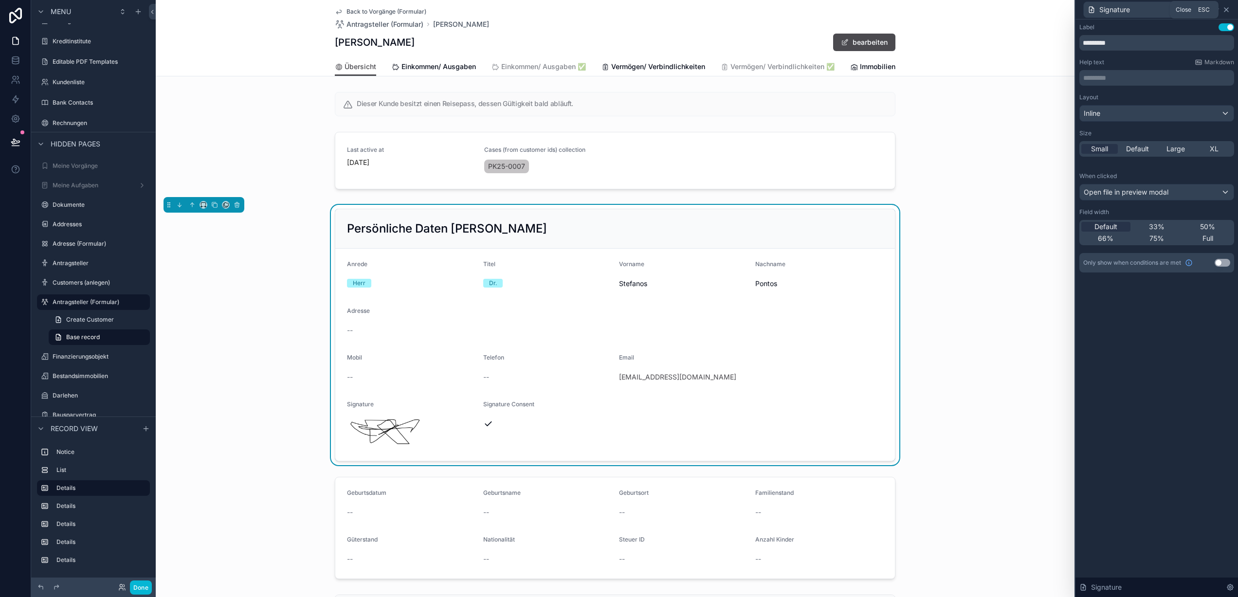
click at [1228, 12] on icon at bounding box center [1227, 10] width 8 height 8
